Goal: Information Seeking & Learning: Check status

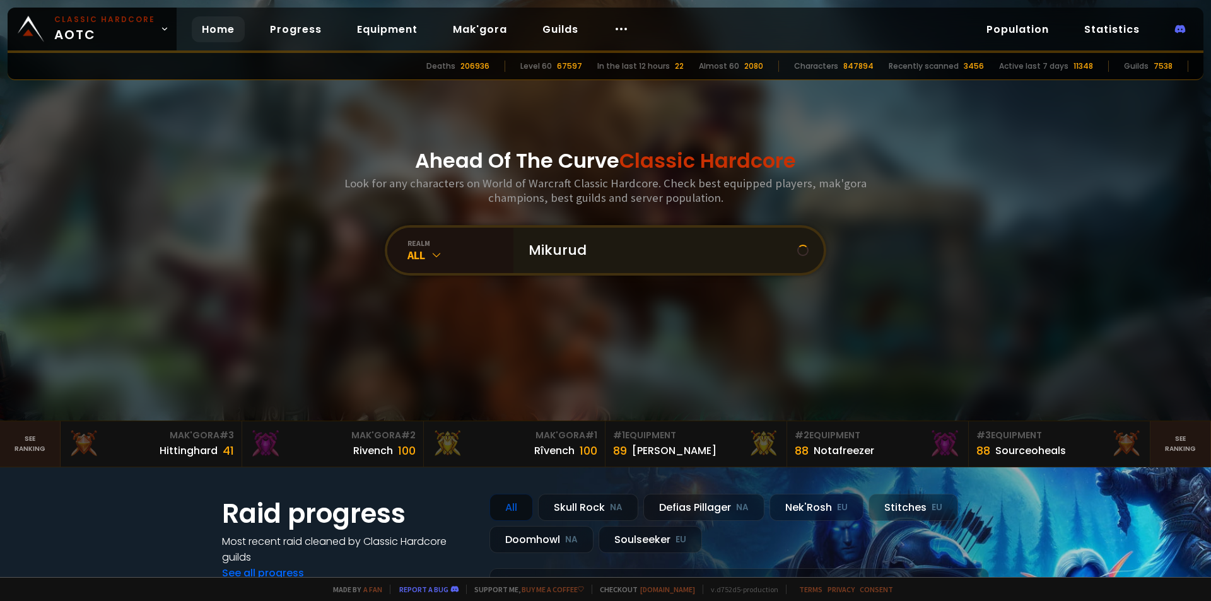
type input "Mikurudw"
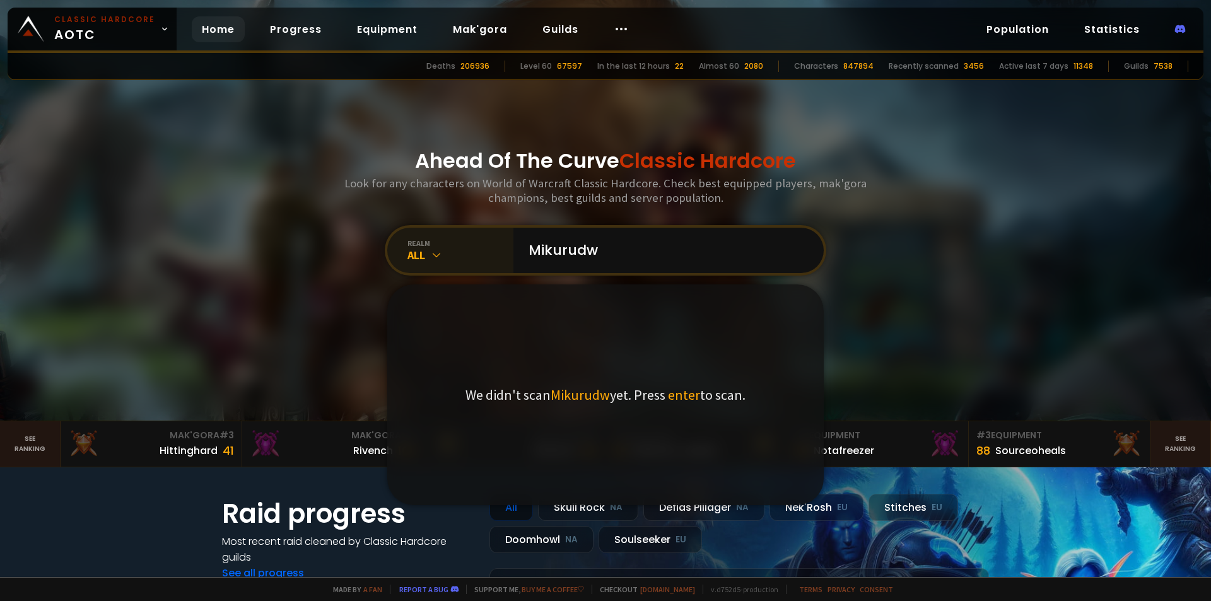
drag, startPoint x: 611, startPoint y: 248, endPoint x: 449, endPoint y: 249, distance: 162.1
click at [454, 249] on div "realm All Mikurudw We didn't scan Mikurudw yet. Press enter to scan." at bounding box center [605, 250] width 441 height 50
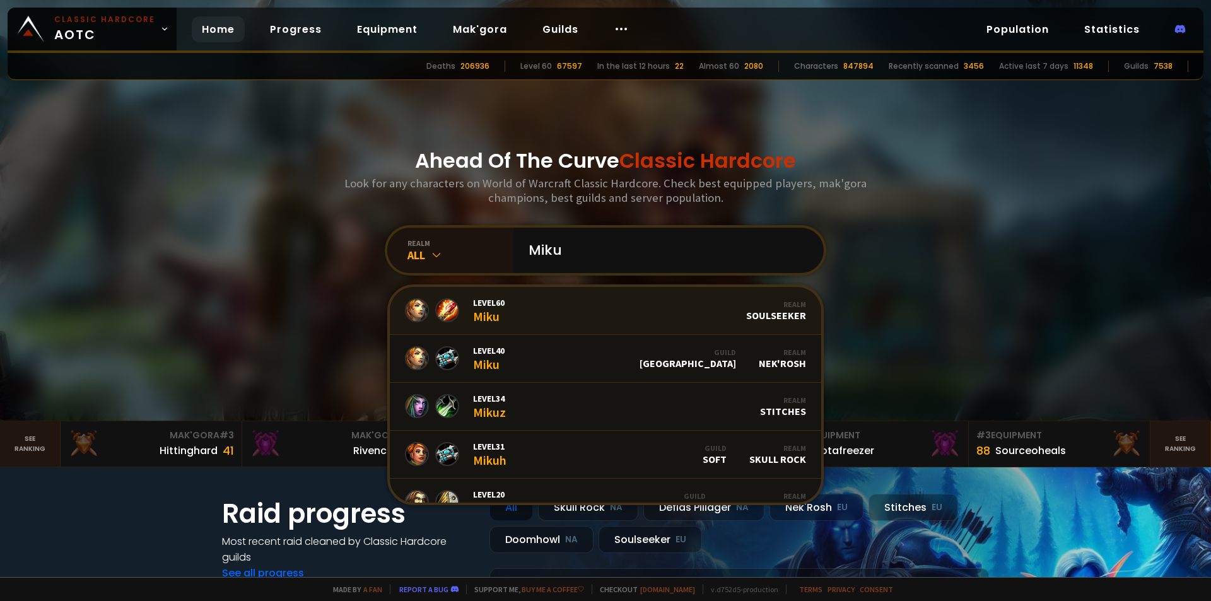
type input "Miku"
click at [528, 303] on link "Level 60 Miku Realm Soulseeker" at bounding box center [605, 311] width 431 height 48
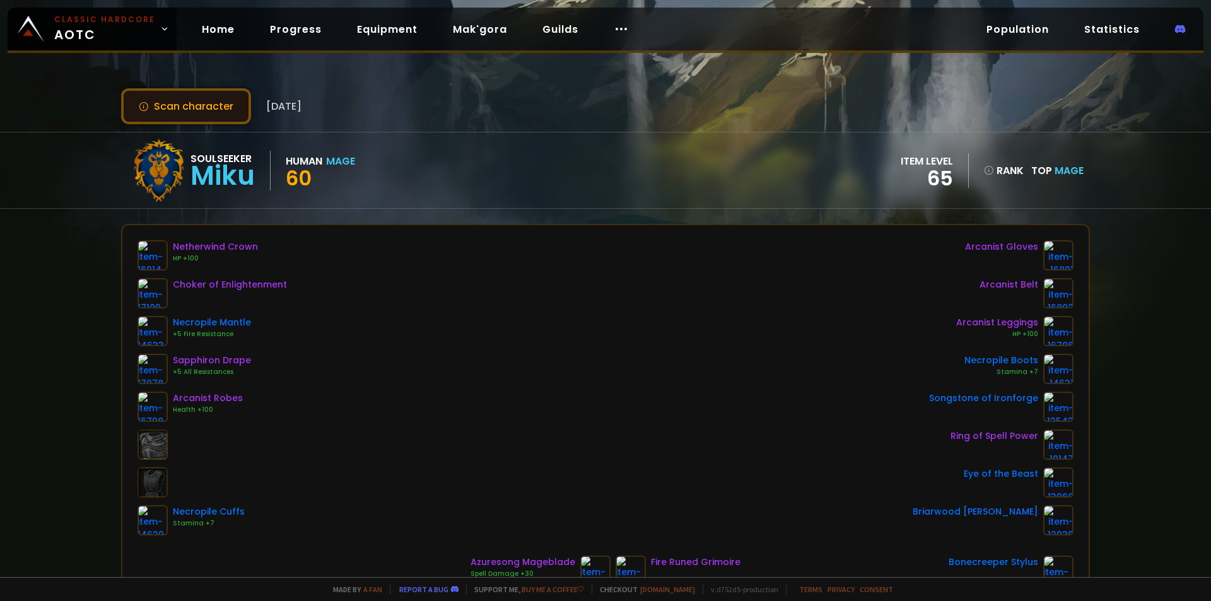
click at [201, 108] on button "Scan character" at bounding box center [186, 106] width 130 height 36
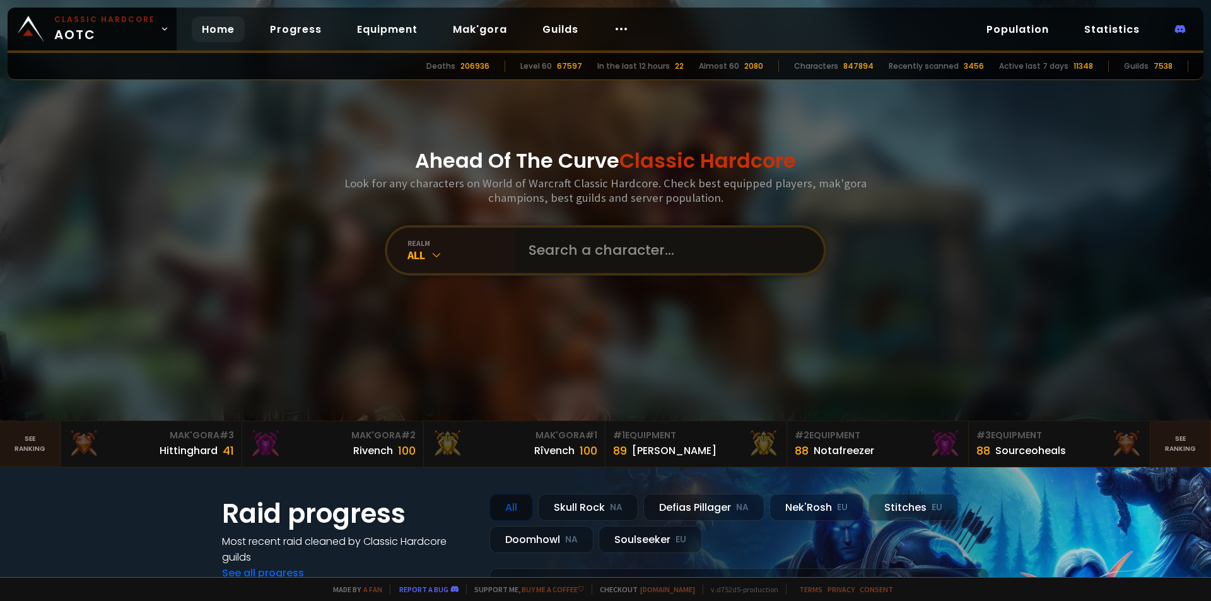
click at [572, 255] on input "text" at bounding box center [665, 250] width 288 height 45
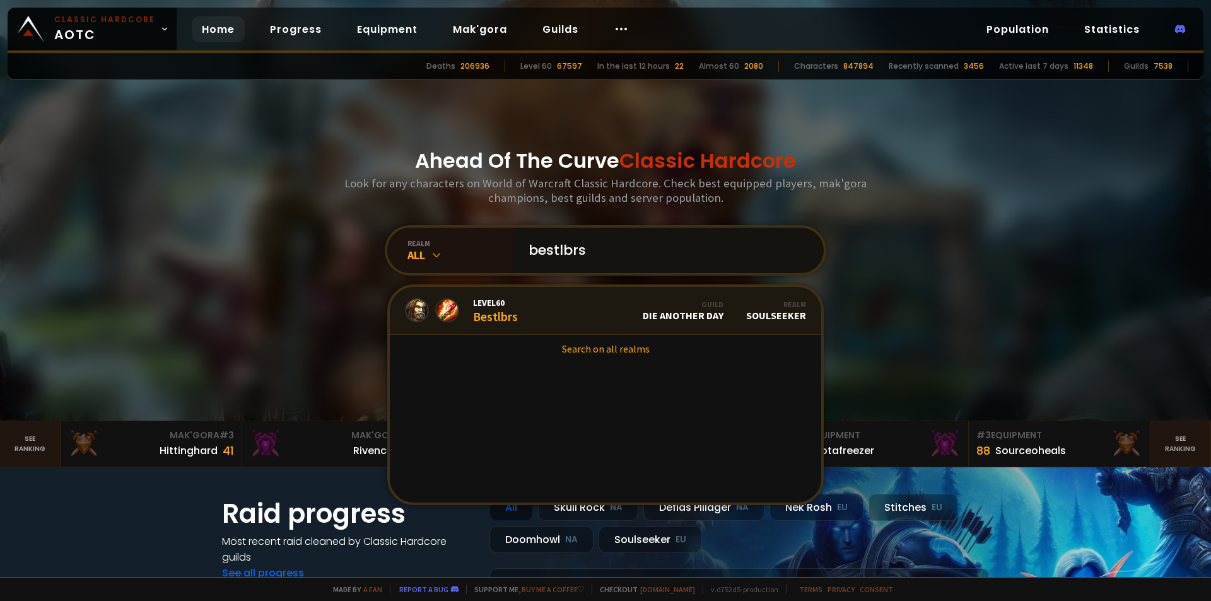
type input "bestlbrs"
click at [492, 305] on span "Level 60" at bounding box center [495, 302] width 45 height 11
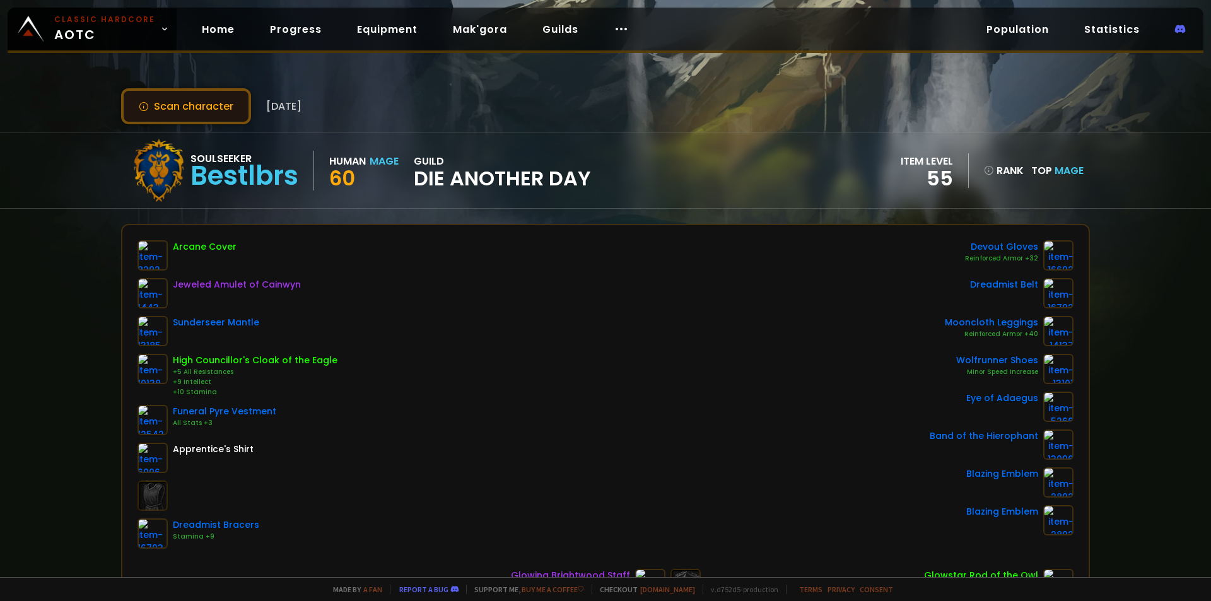
click at [212, 102] on button "Scan character" at bounding box center [186, 106] width 130 height 36
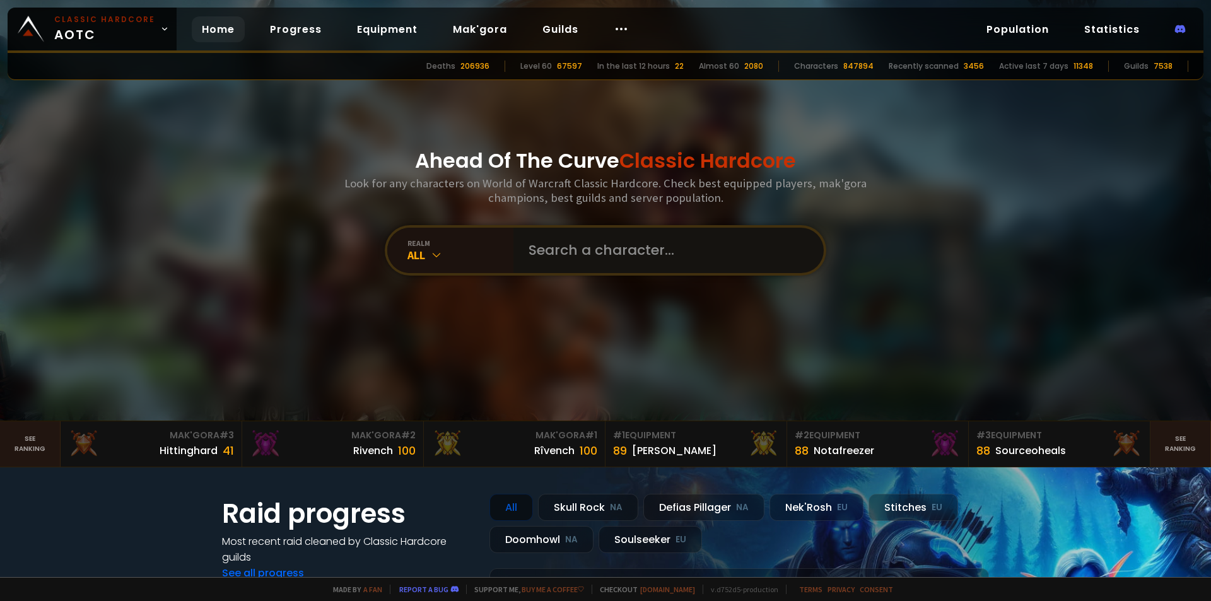
click at [614, 254] on input "text" at bounding box center [665, 250] width 288 height 45
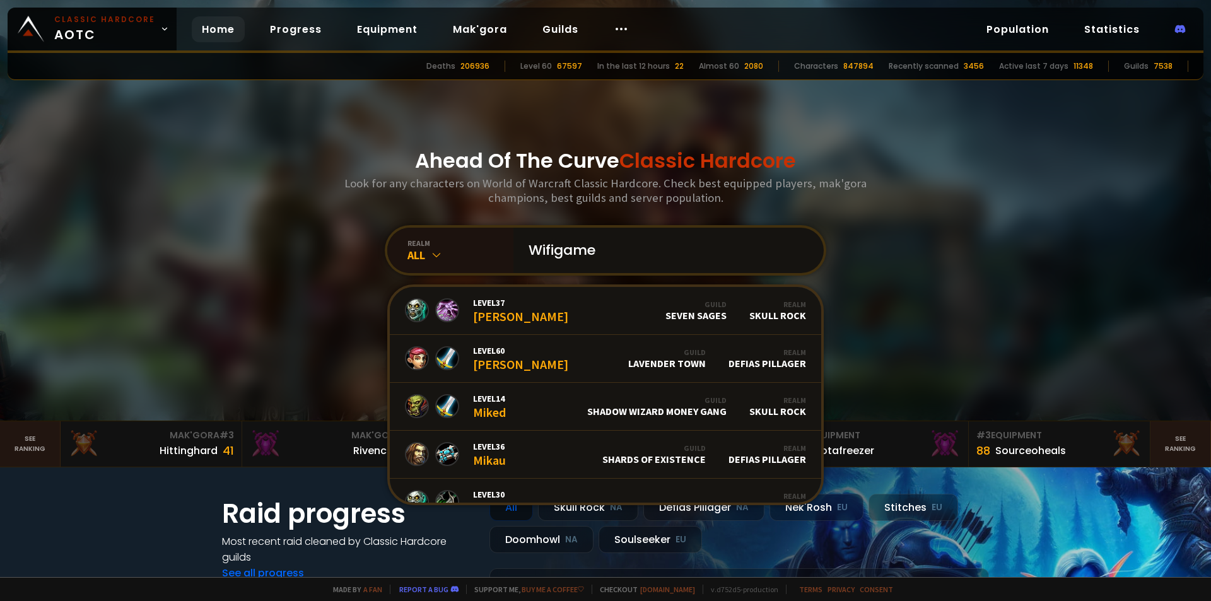
type input "Wifigamer"
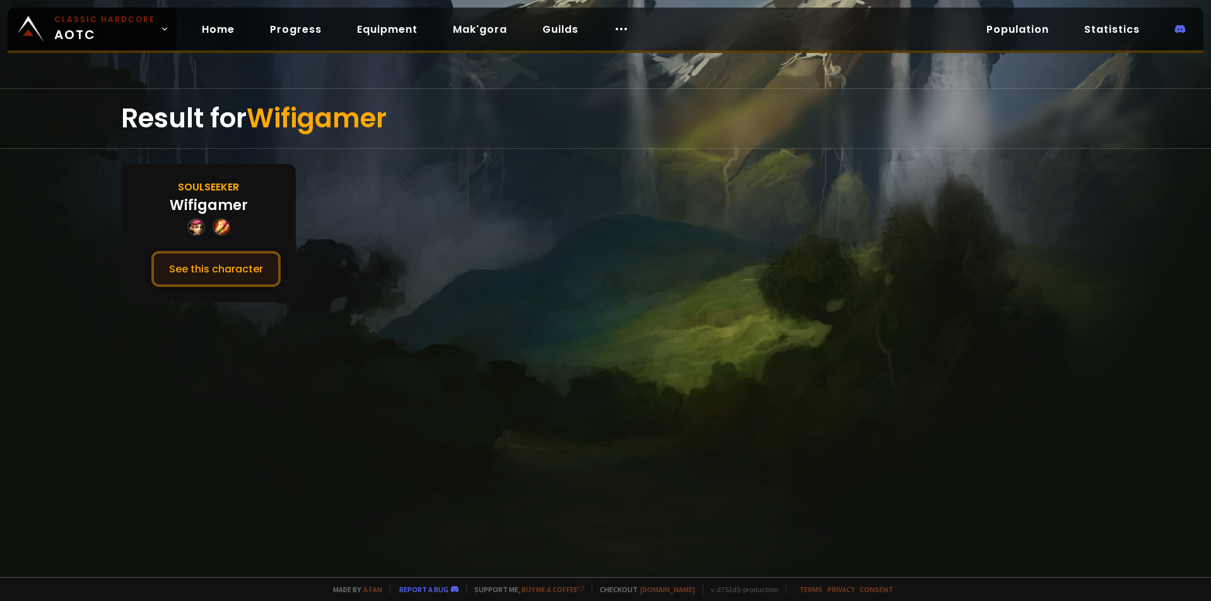
click at [235, 261] on button "See this character" at bounding box center [215, 269] width 129 height 36
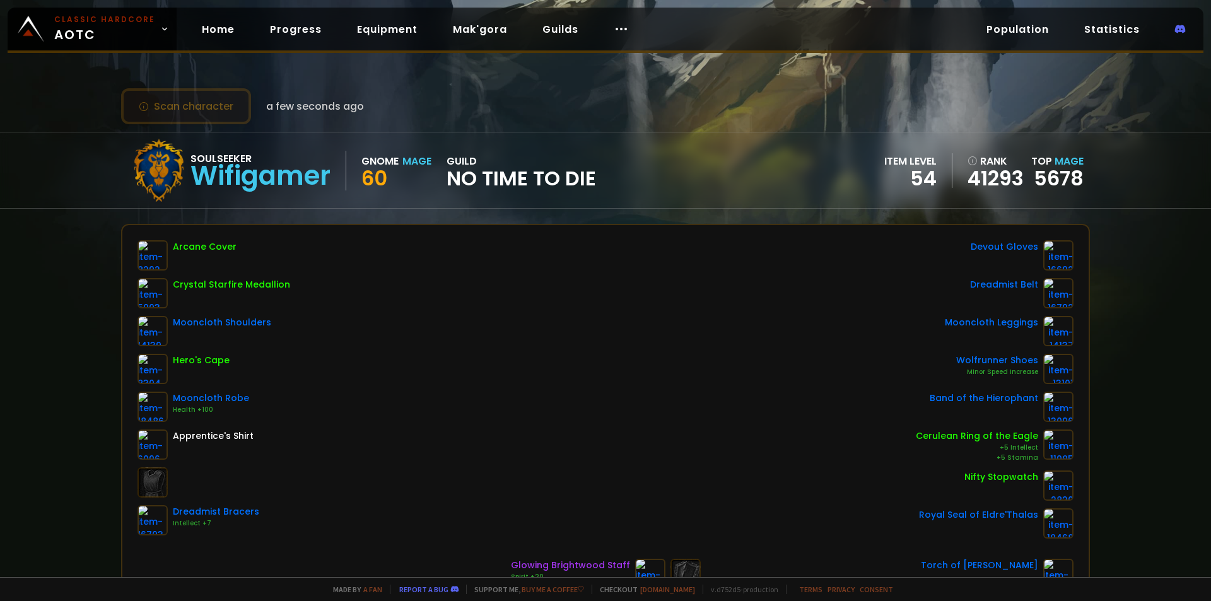
click at [185, 104] on button "Scan character" at bounding box center [186, 106] width 130 height 36
drag, startPoint x: 503, startPoint y: 177, endPoint x: 540, endPoint y: 79, distance: 104.0
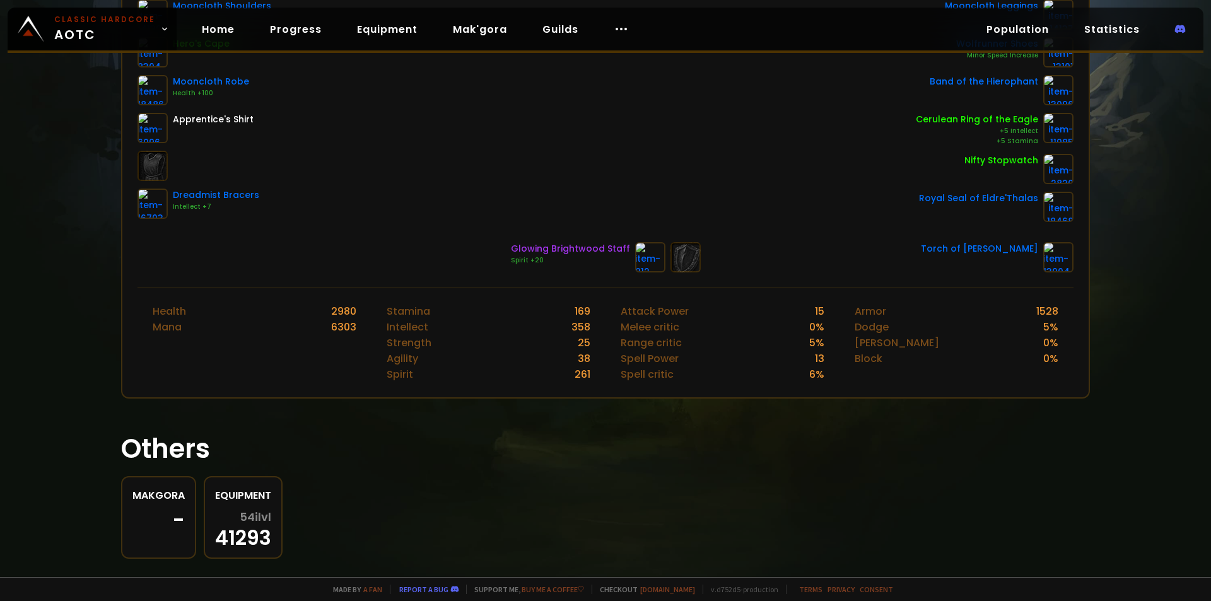
scroll to position [339, 0]
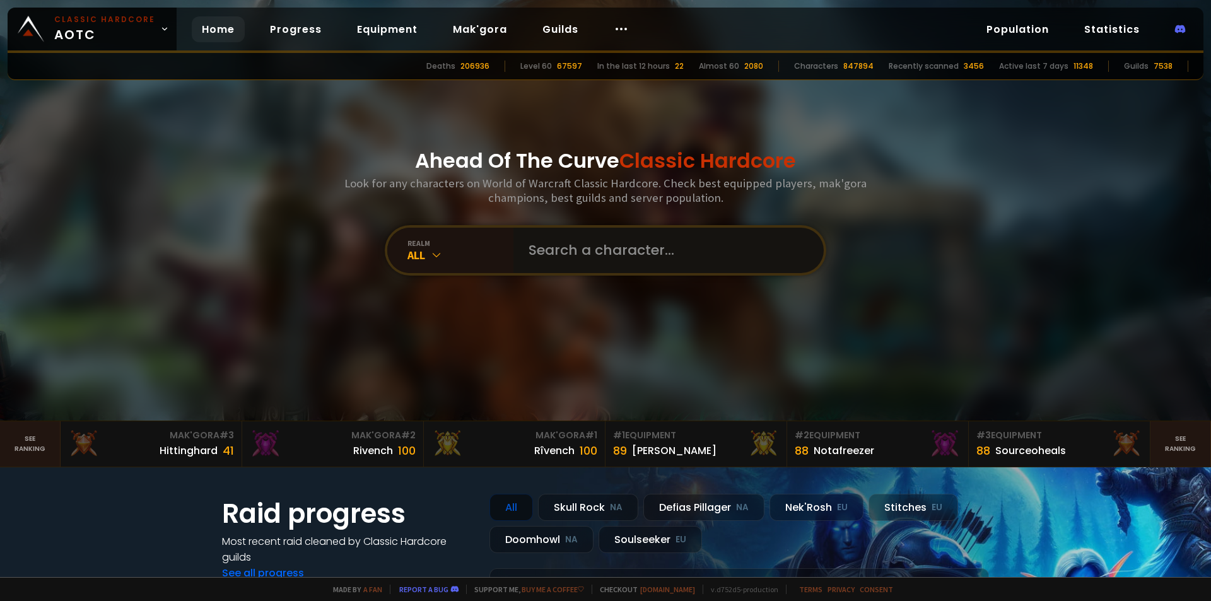
click at [577, 263] on input "text" at bounding box center [665, 250] width 288 height 45
type input "minitop"
drag, startPoint x: 555, startPoint y: 271, endPoint x: 582, endPoint y: 269, distance: 27.1
click at [556, 271] on input "text" at bounding box center [665, 250] width 288 height 45
type input "forsakenbro"
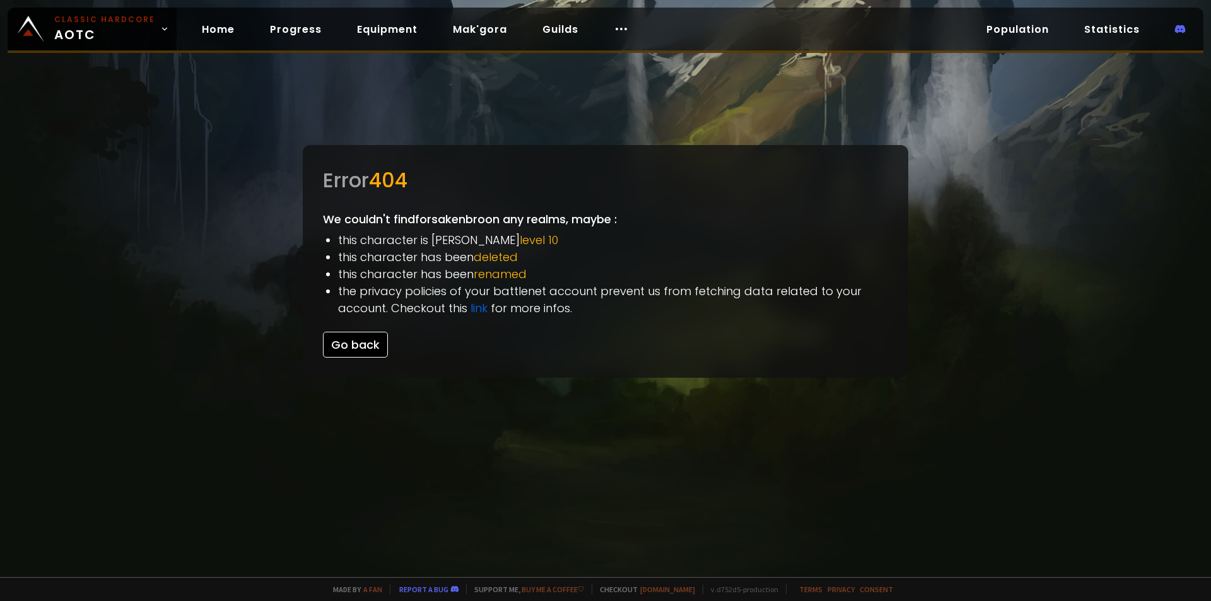
click at [363, 338] on button "Go back" at bounding box center [355, 345] width 65 height 26
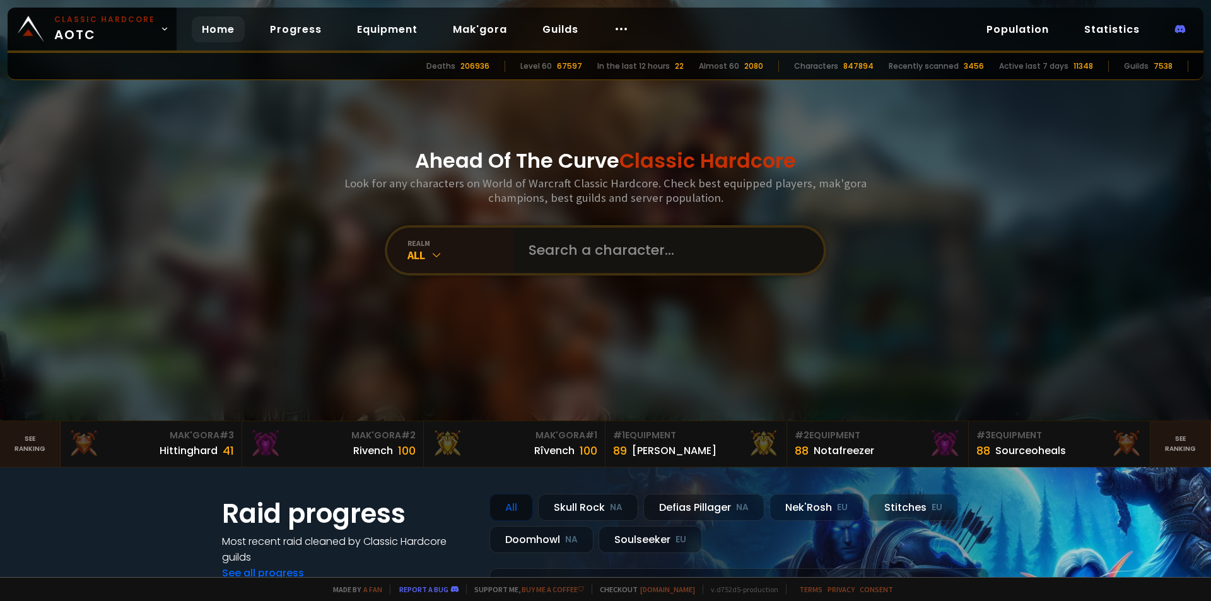
click at [656, 254] on input "text" at bounding box center [665, 250] width 288 height 45
type input "chujawian"
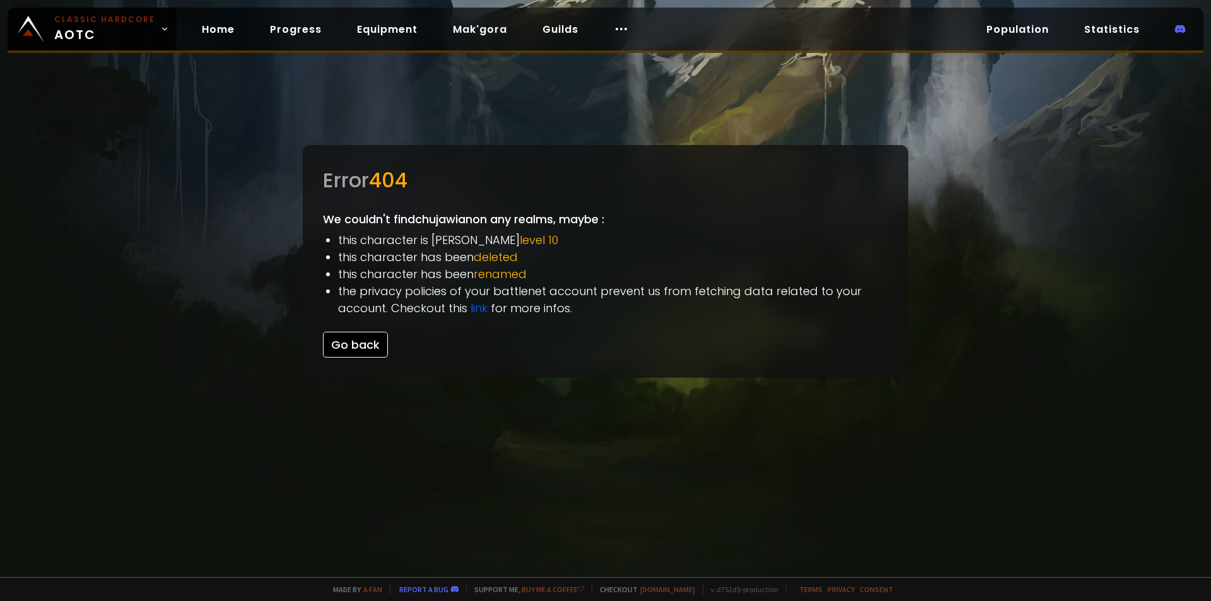
click at [359, 351] on button "Go back" at bounding box center [355, 345] width 65 height 26
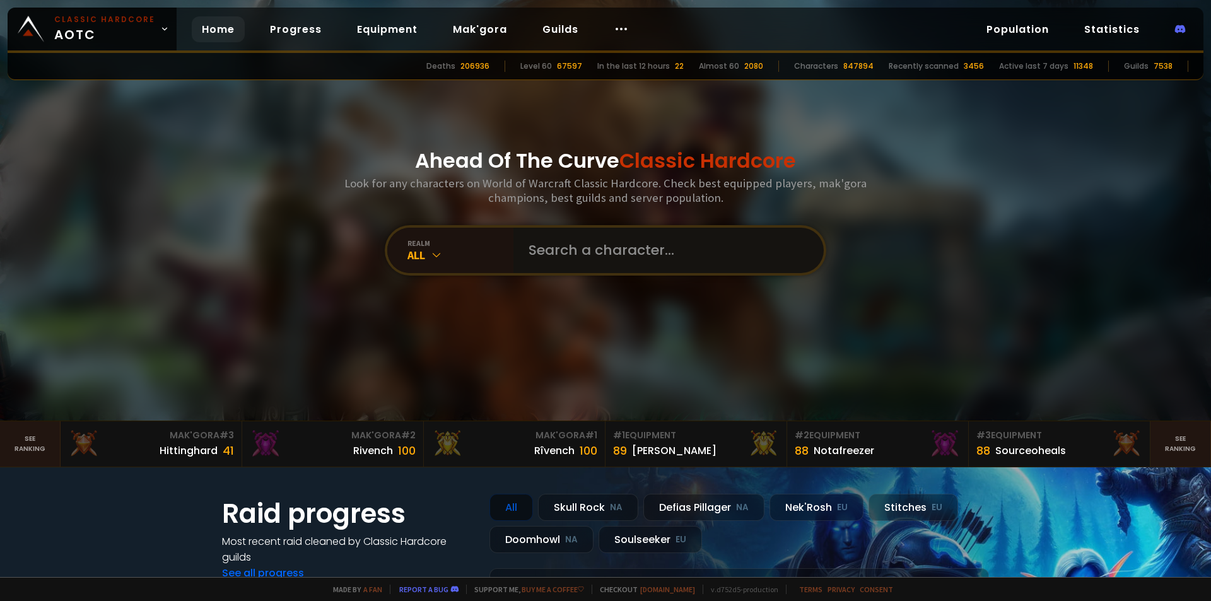
click at [530, 240] on input "text" at bounding box center [665, 250] width 288 height 45
type input "Xah"
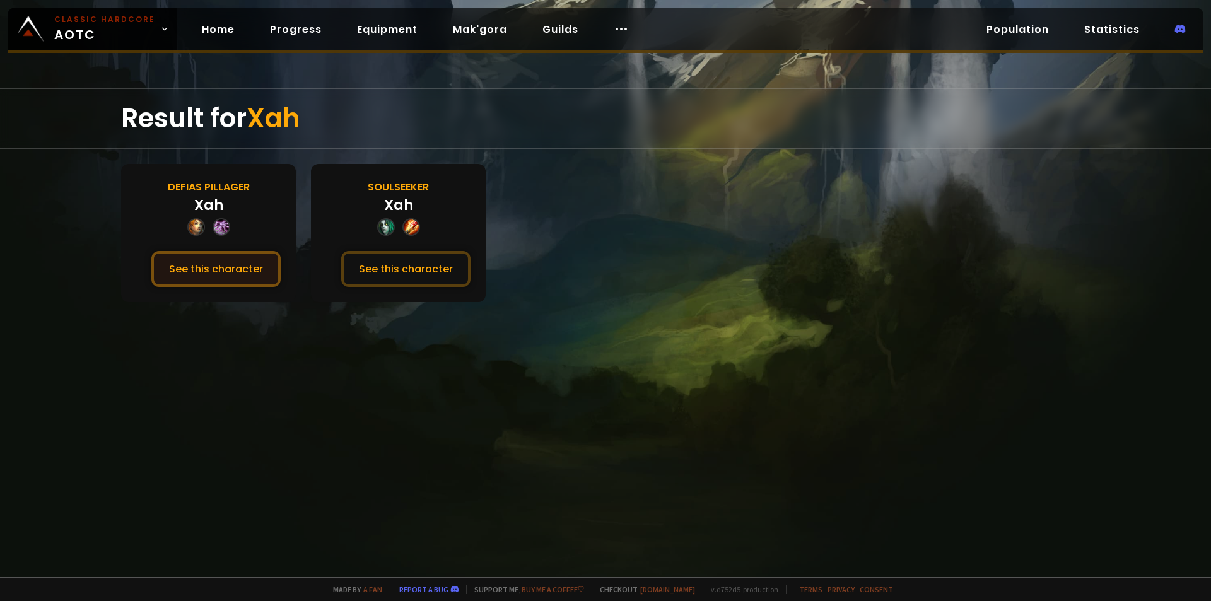
click at [224, 262] on button "See this character" at bounding box center [215, 269] width 129 height 36
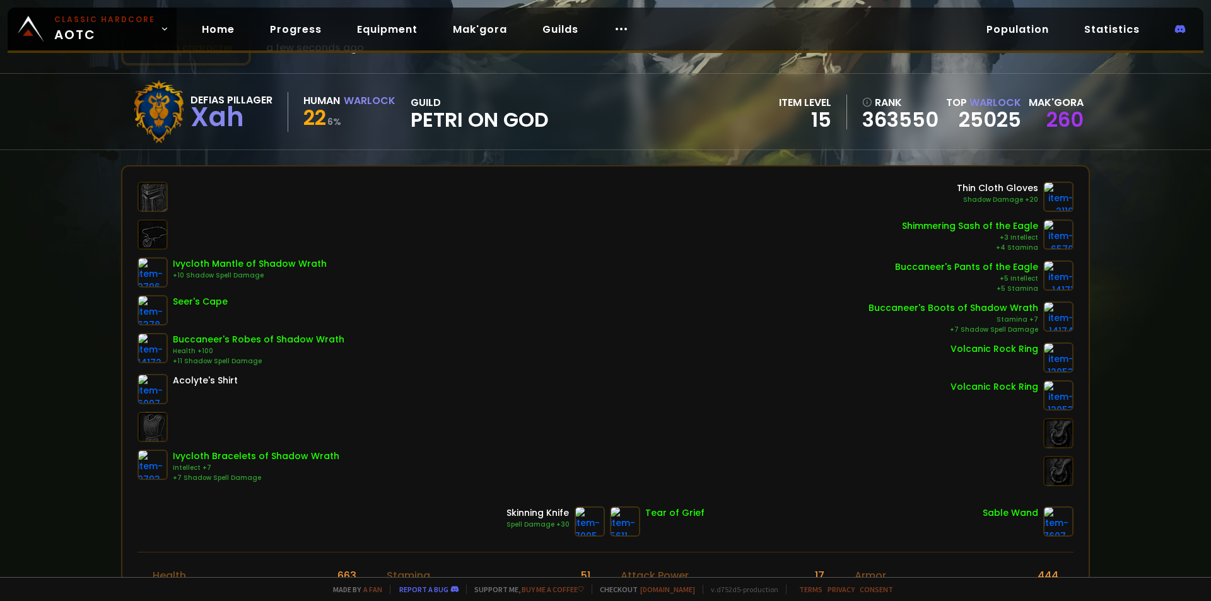
scroll to position [126, 0]
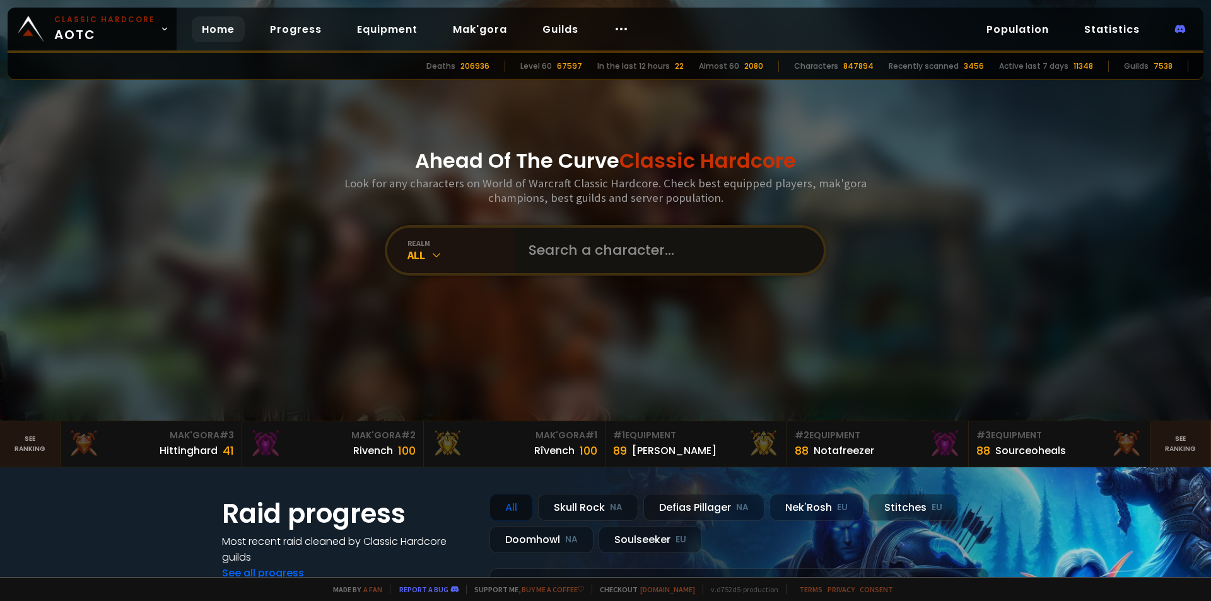
click at [597, 264] on input "text" at bounding box center [665, 250] width 288 height 45
type input "bansheebooge"
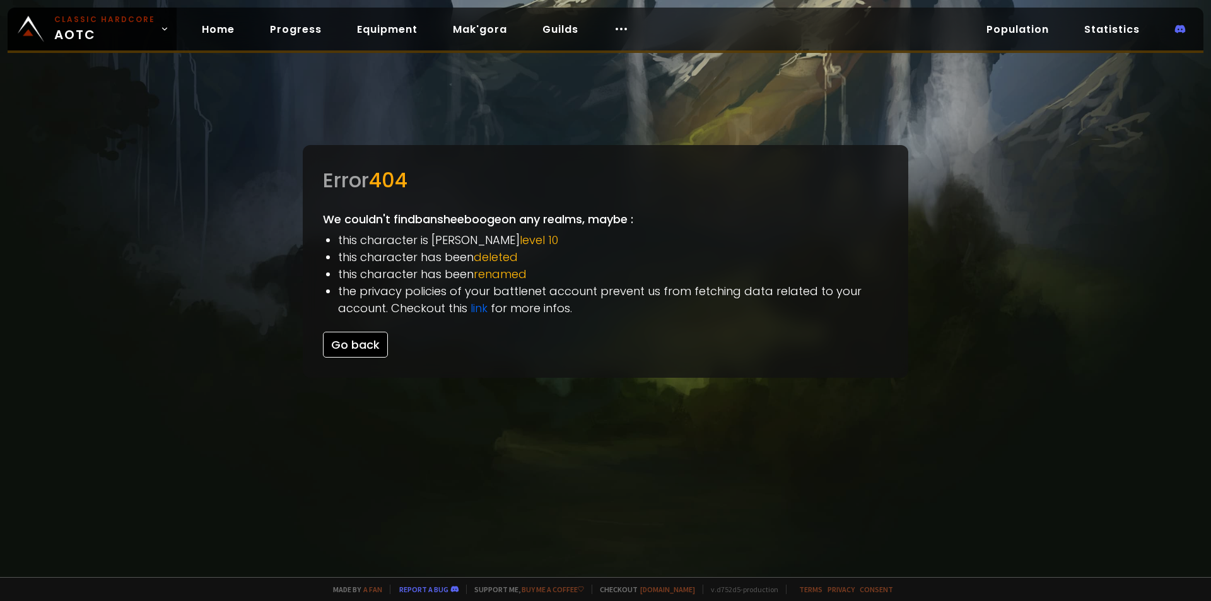
click at [345, 344] on button "Go back" at bounding box center [355, 345] width 65 height 26
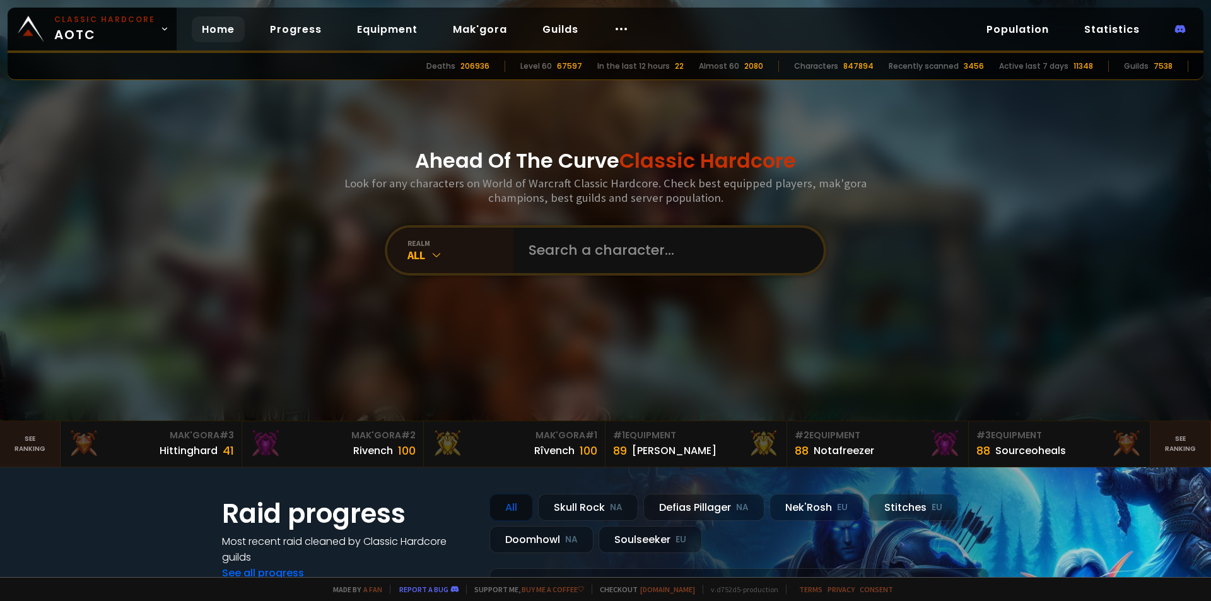
drag, startPoint x: 3, startPoint y: 144, endPoint x: 12, endPoint y: 138, distance: 10.8
click at [3, 144] on div at bounding box center [605, 210] width 1211 height 421
click at [705, 260] on input "text" at bounding box center [665, 250] width 288 height 45
type input "lbrsboost"
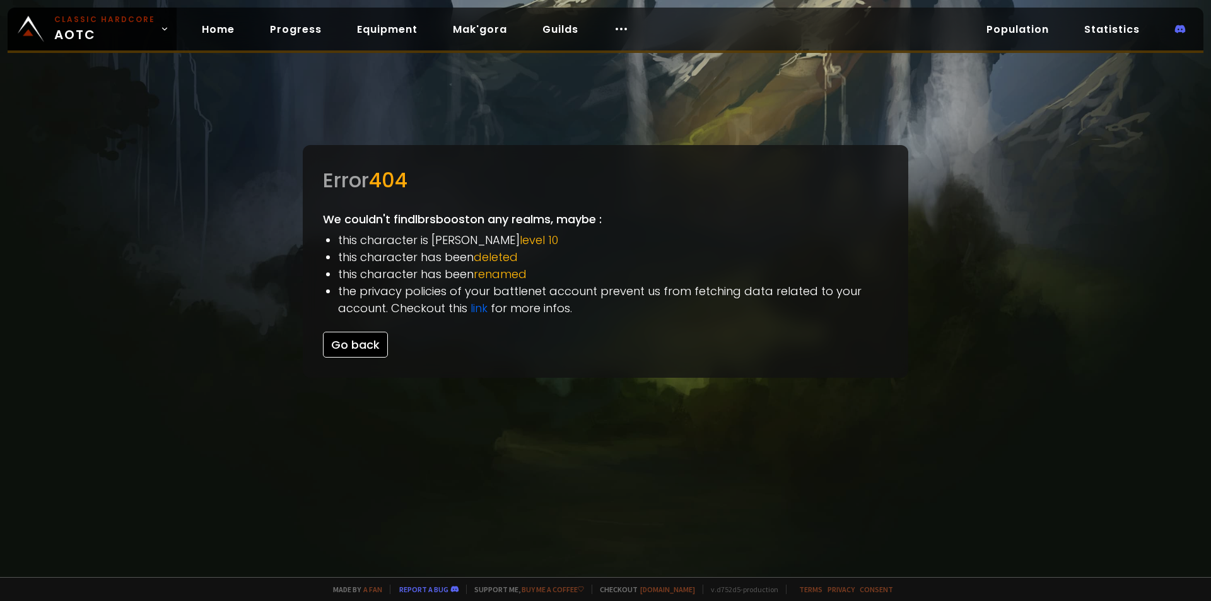
click at [366, 350] on button "Go back" at bounding box center [355, 345] width 65 height 26
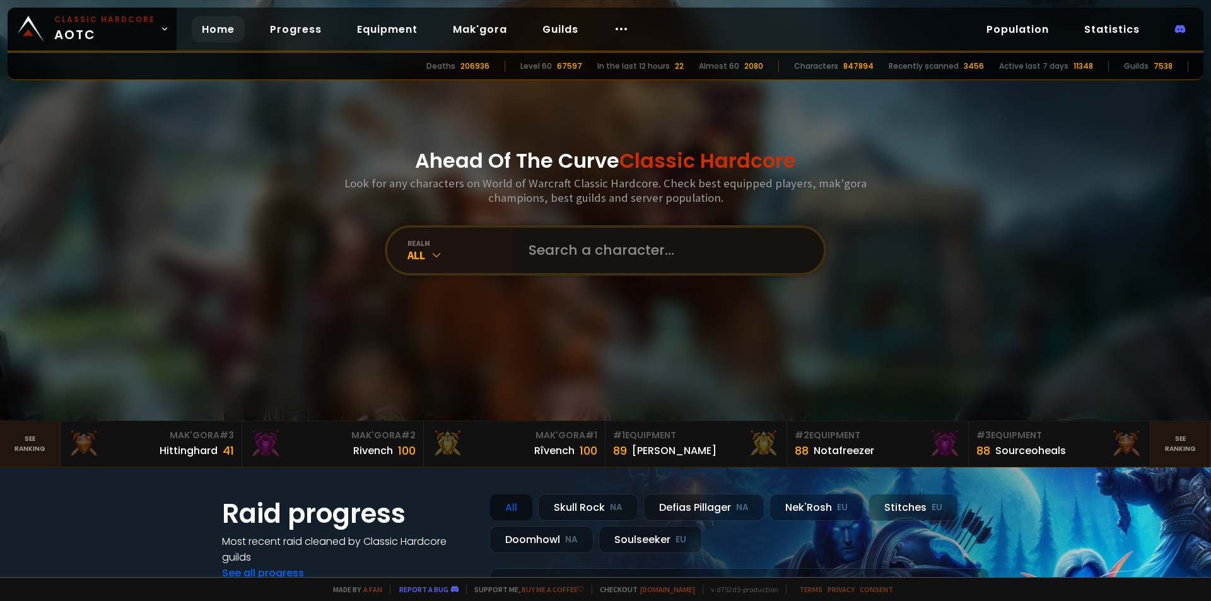
click at [572, 256] on input "text" at bounding box center [665, 250] width 288 height 45
type input "boostlbr"
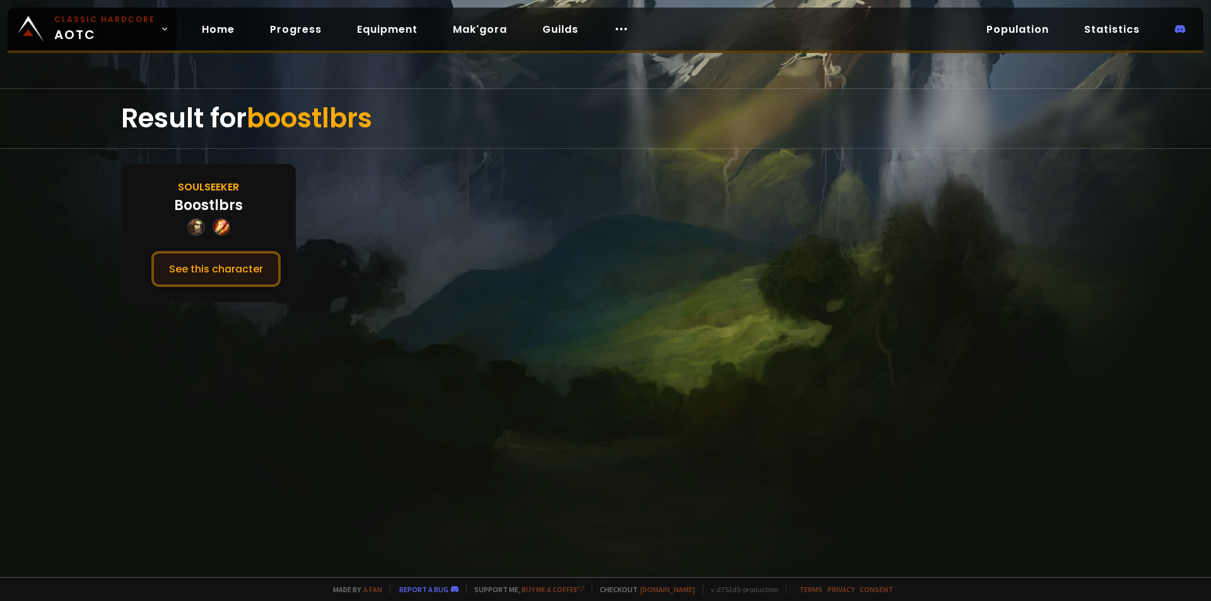
click at [226, 261] on button "See this character" at bounding box center [215, 269] width 129 height 36
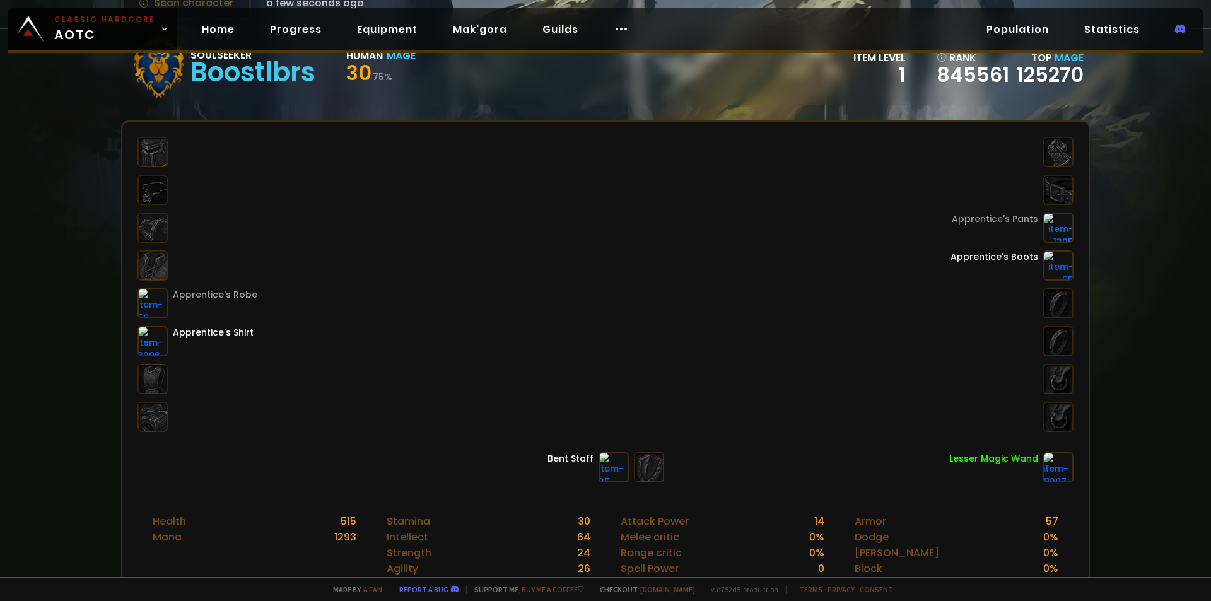
scroll to position [63, 0]
